Goal: Transaction & Acquisition: Purchase product/service

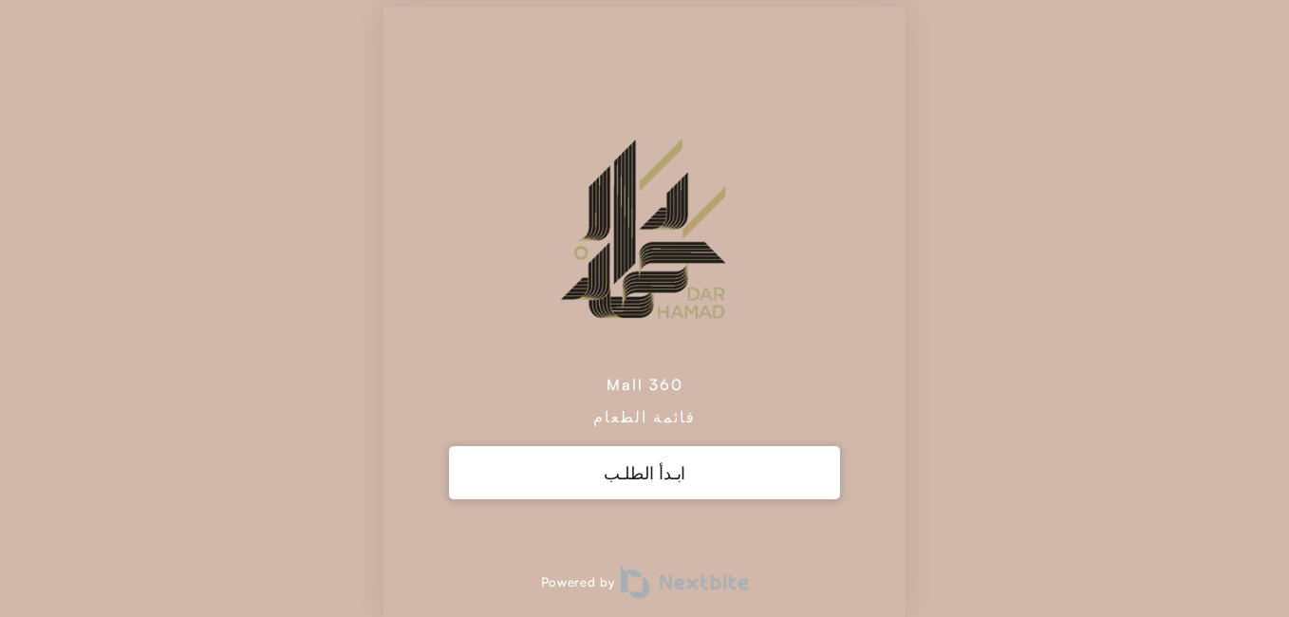
click at [686, 471] on div "ابـدأ الطلـب" at bounding box center [645, 472] width 392 height 53
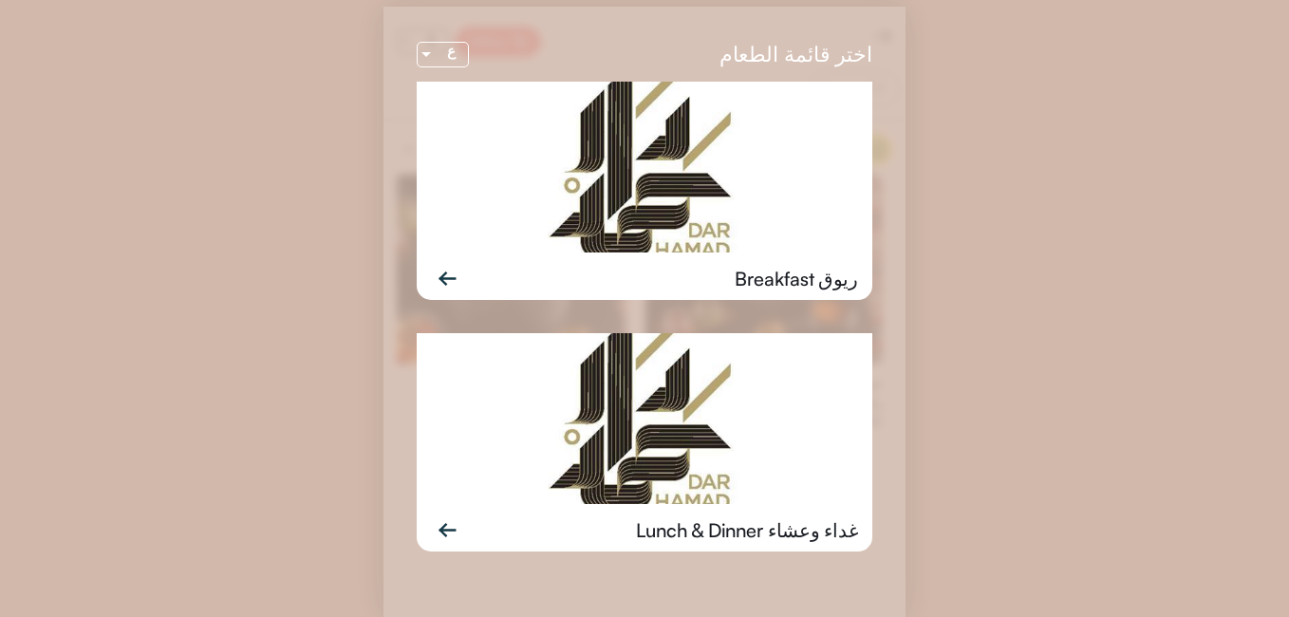
click at [674, 516] on div "غداء وعشاء Lunch & Dinner" at bounding box center [747, 530] width 222 height 28
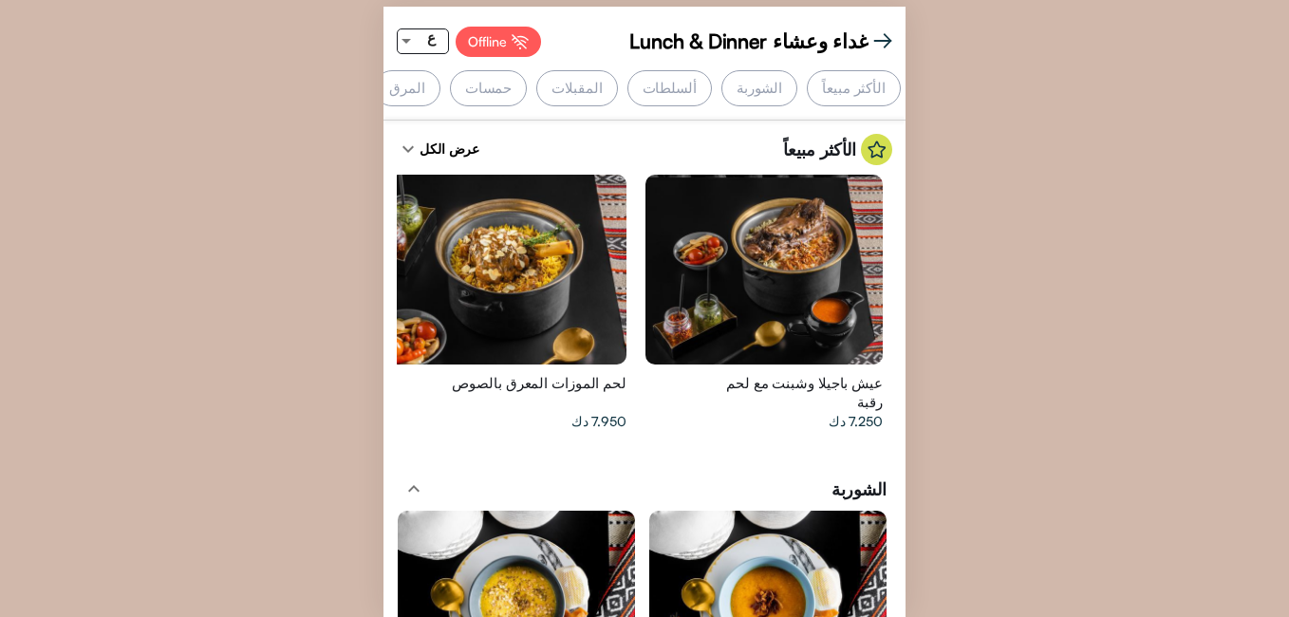
click at [416, 40] on div "ع" at bounding box center [431, 38] width 33 height 24
click at [417, 72] on span "EN" at bounding box center [416, 70] width 36 height 43
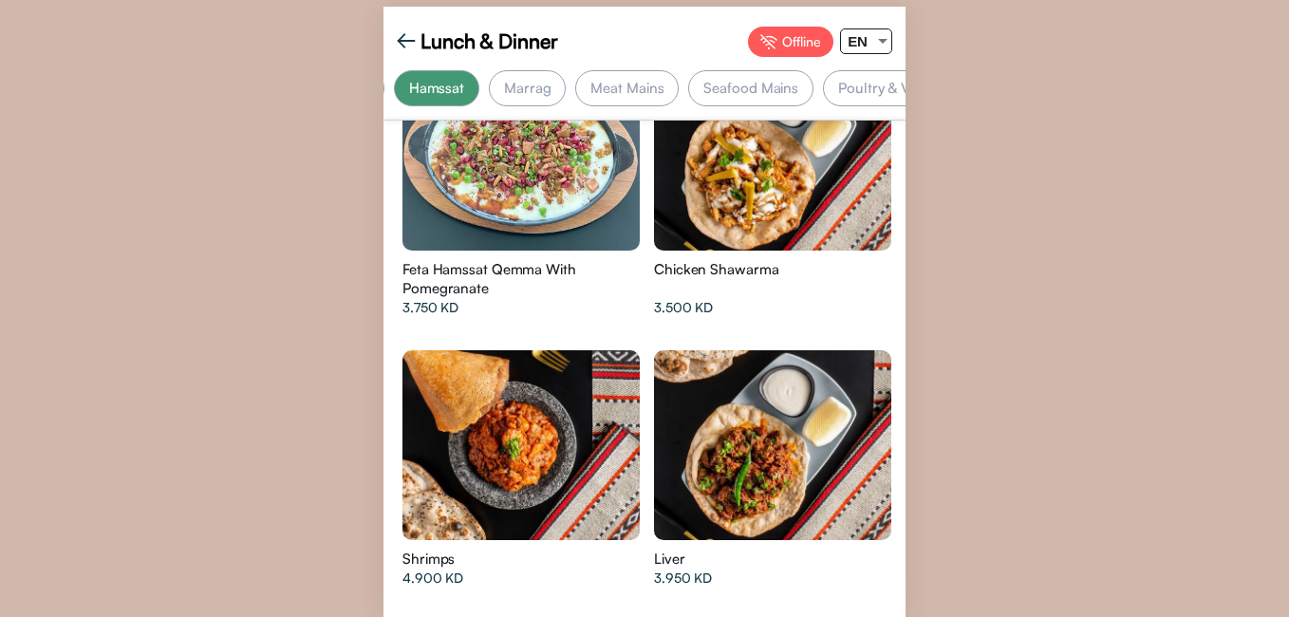
scroll to position [0, 379]
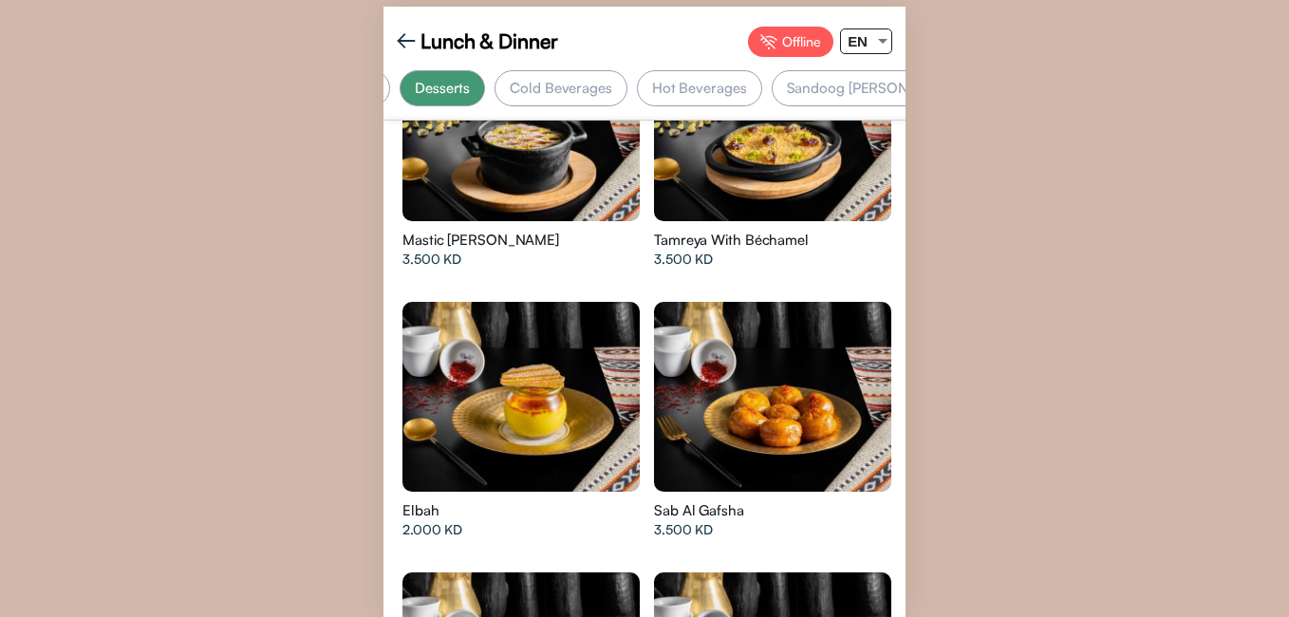
click at [840, 73] on div "Sandoog [PERSON_NAME]" at bounding box center [874, 88] width 204 height 36
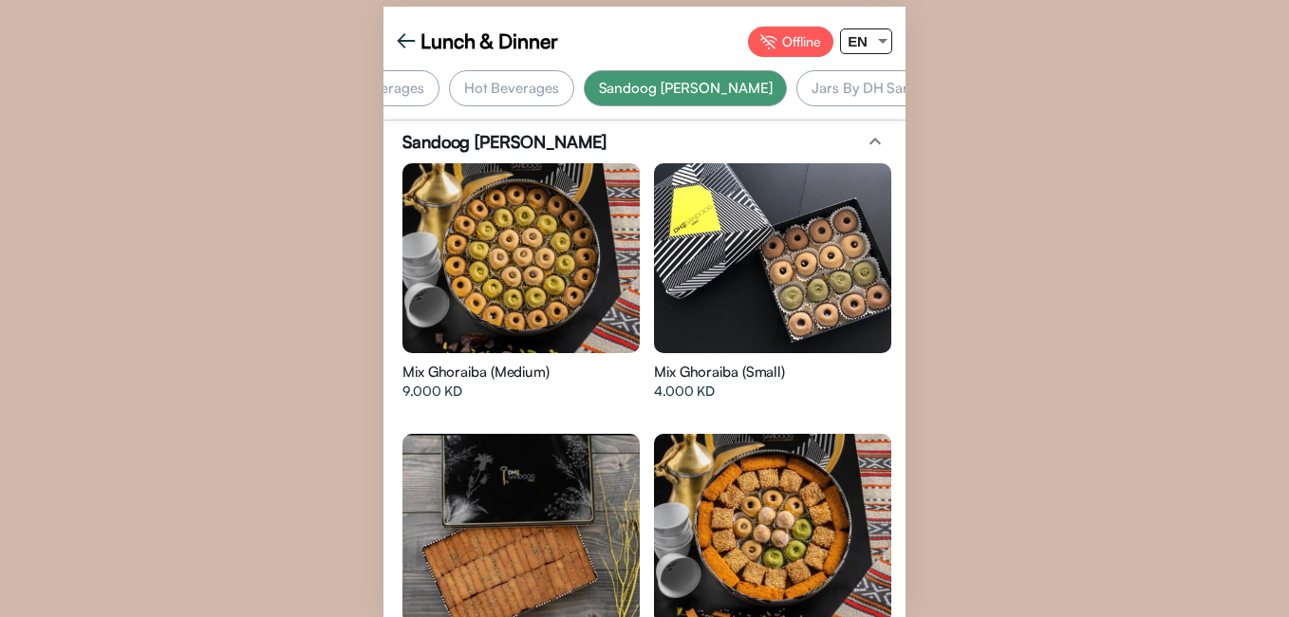
click at [840, 90] on div "Jars By DH Sandoog" at bounding box center [877, 88] width 163 height 36
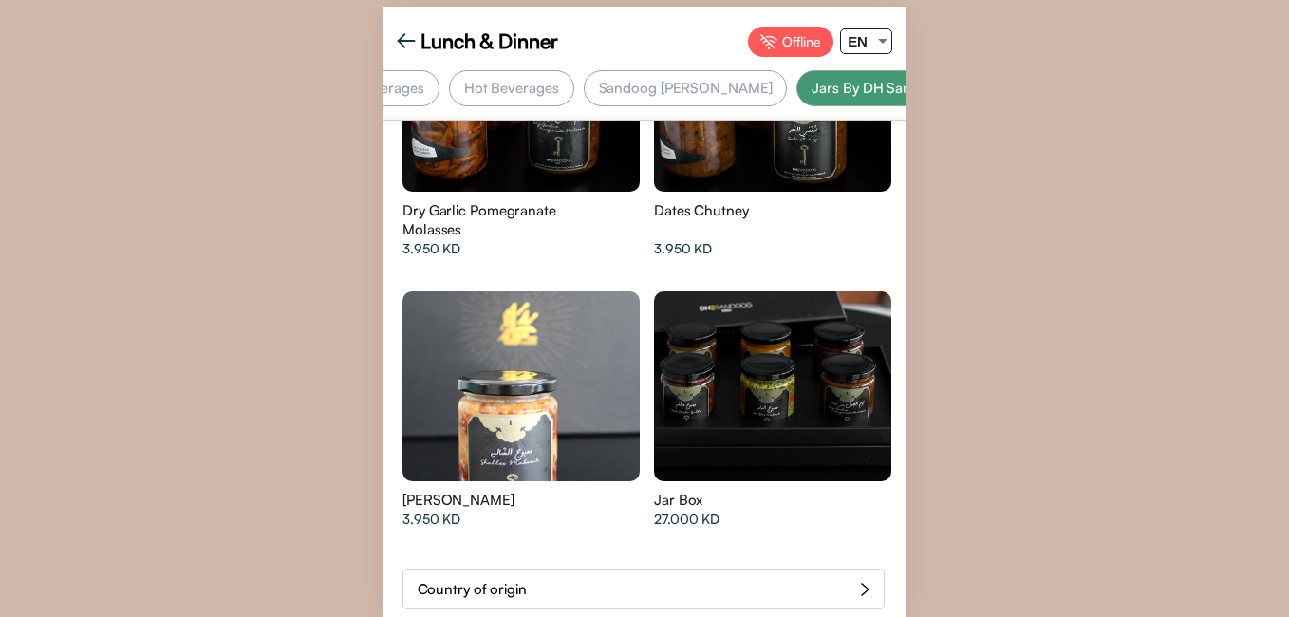
click at [785, 581] on div "Country of origin" at bounding box center [644, 589] width 482 height 41
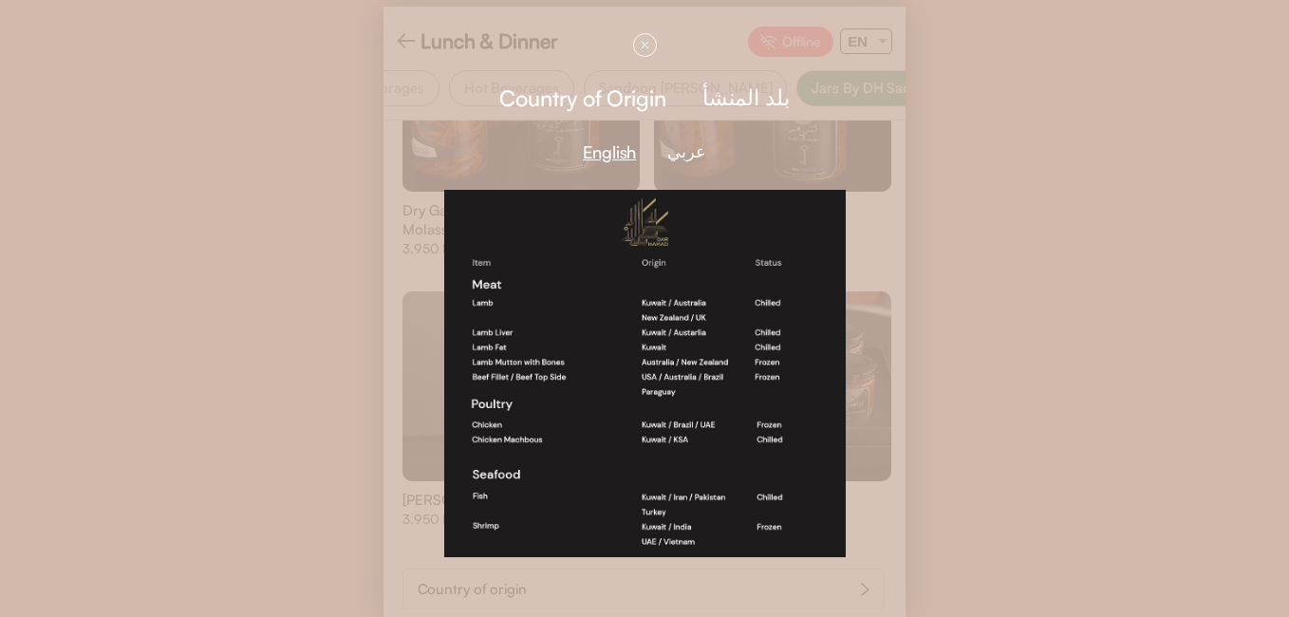
click at [1055, 401] on div "Country of Origin بلد المنشأ English عربي Lunch & Dinner Offline EN Best Sellin…" at bounding box center [644, 308] width 1289 height 617
click at [1141, 85] on div "Country of Origin بلد المنشأ English عربي Lunch & Dinner Offline EN Best Sellin…" at bounding box center [644, 308] width 1289 height 617
